Goal: Transaction & Acquisition: Book appointment/travel/reservation

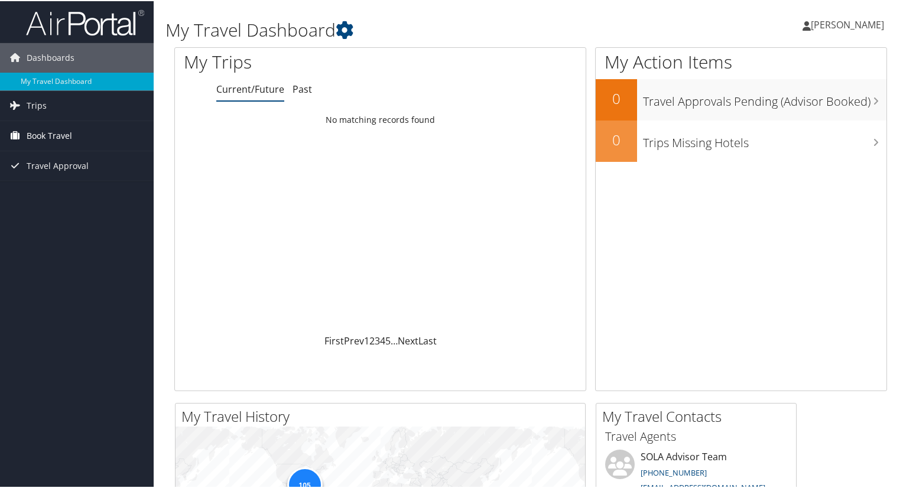
click at [34, 138] on span "Book Travel" at bounding box center [49, 135] width 45 height 30
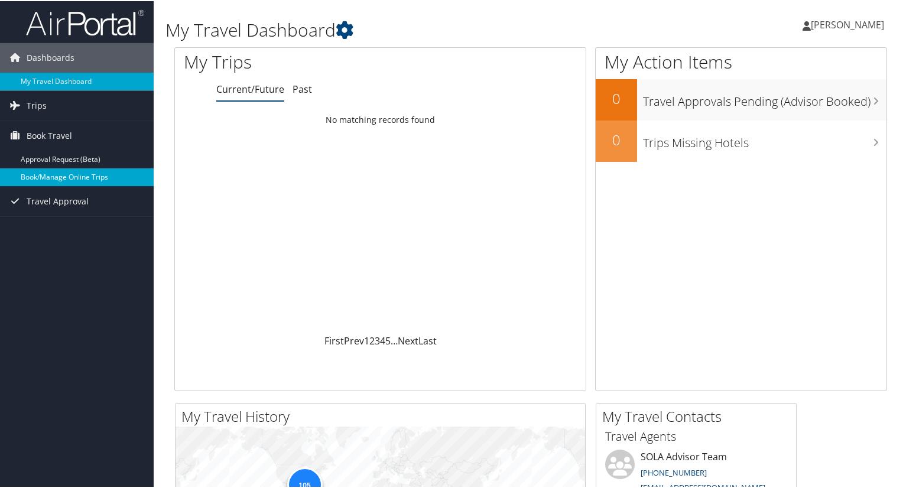
click at [50, 182] on link "Book/Manage Online Trips" at bounding box center [77, 176] width 154 height 18
